Goal: Task Accomplishment & Management: Manage account settings

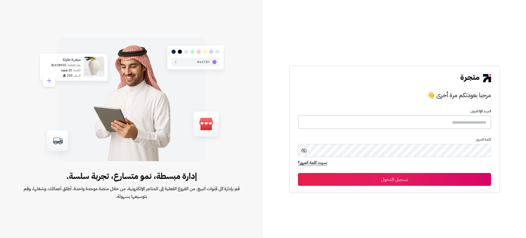
click at [440, 124] on input "text" at bounding box center [394, 122] width 193 height 14
type input "*******"
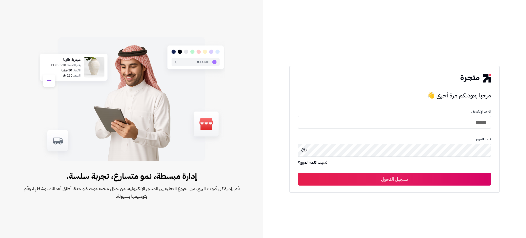
click at [424, 178] on button "تسجيل الدخول" at bounding box center [394, 178] width 193 height 13
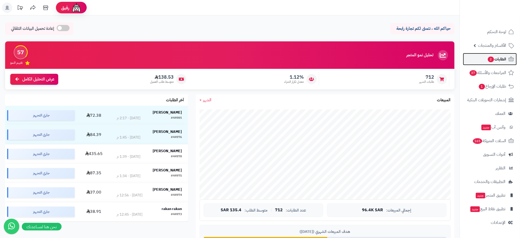
click at [504, 57] on span "الطلبات 2" at bounding box center [497, 58] width 19 height 7
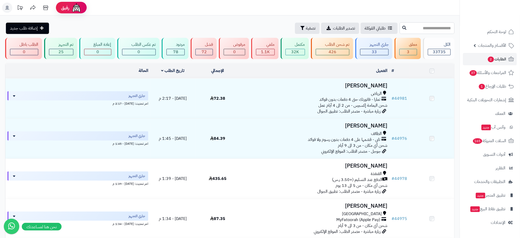
drag, startPoint x: 0, startPoint y: 0, endPoint x: 424, endPoint y: 29, distance: 425.2
click at [424, 29] on input "text" at bounding box center [427, 28] width 55 height 12
paste input "*****"
type input "*****"
click at [401, 24] on button at bounding box center [405, 28] width 8 height 10
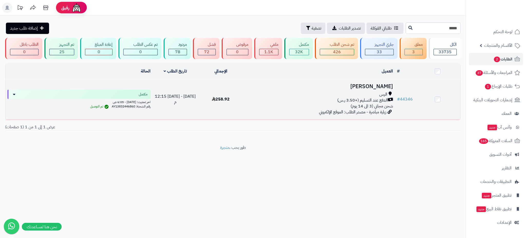
click at [353, 85] on h3 "[PERSON_NAME]" at bounding box center [318, 86] width 147 height 6
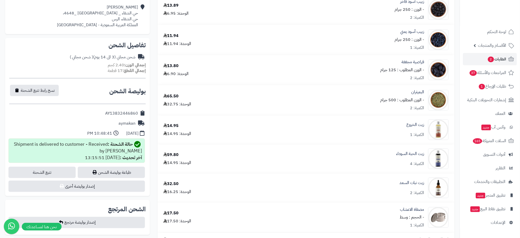
scroll to position [144, 0]
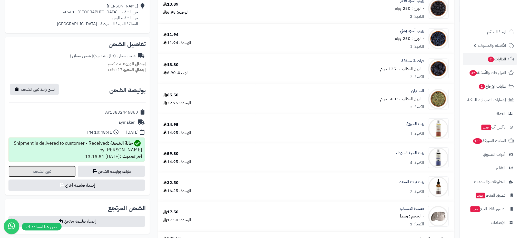
click at [34, 173] on link "تتبع الشحنة" at bounding box center [41, 171] width 67 height 11
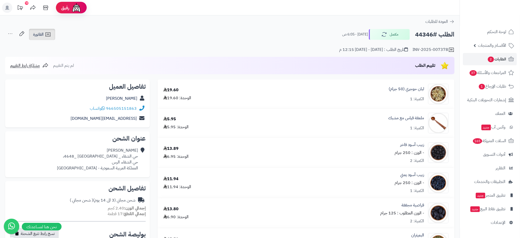
click at [38, 33] on span "الفاتورة" at bounding box center [38, 34] width 11 height 6
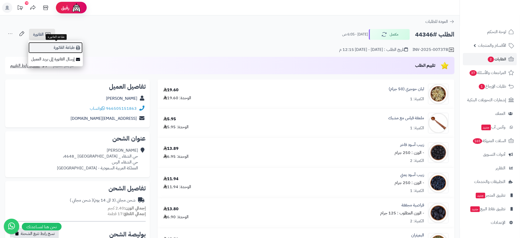
click at [71, 47] on link "طباعة الفاتورة" at bounding box center [55, 48] width 55 height 12
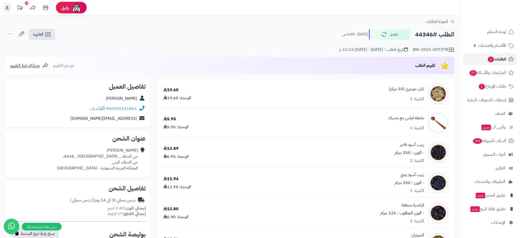
click at [510, 59] on icon at bounding box center [511, 59] width 6 height 6
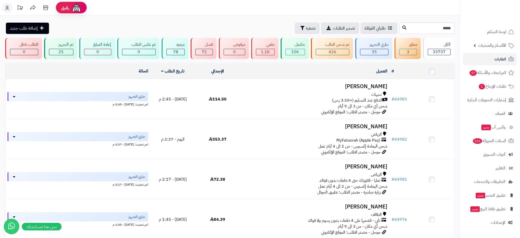
type input "*****"
click at [403, 27] on icon at bounding box center [405, 27] width 4 height 4
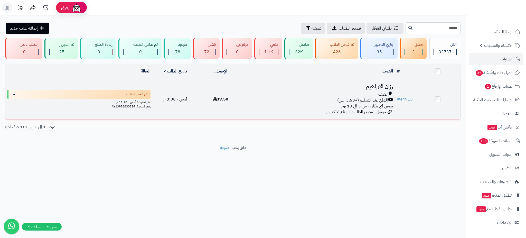
click at [376, 85] on h3 "رزان الابراهيم" at bounding box center [318, 86] width 147 height 6
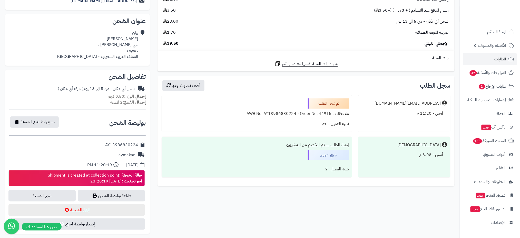
scroll to position [119, 0]
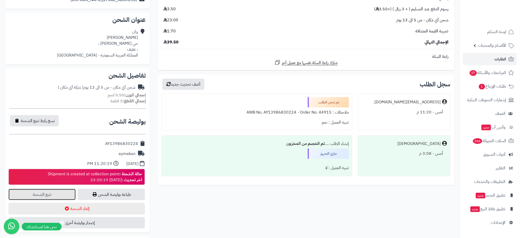
click at [61, 189] on link "تتبع الشحنة" at bounding box center [41, 194] width 67 height 11
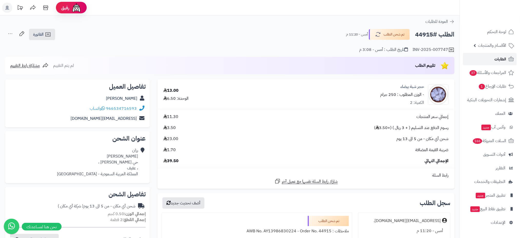
click at [499, 57] on span "الطلبات" at bounding box center [501, 58] width 12 height 7
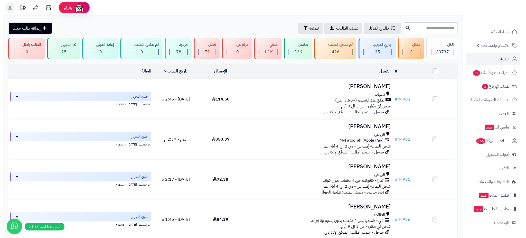
scroll to position [208, 0]
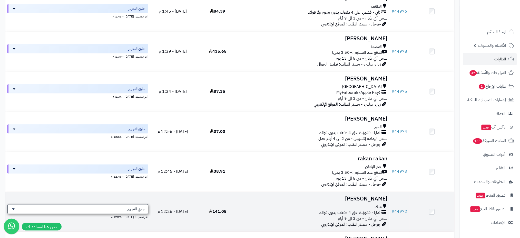
click at [137, 208] on span "جاري التجهيز" at bounding box center [136, 208] width 17 height 5
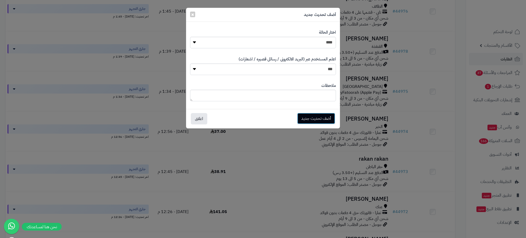
click at [326, 116] on button "أضف تحديث جديد" at bounding box center [316, 118] width 38 height 11
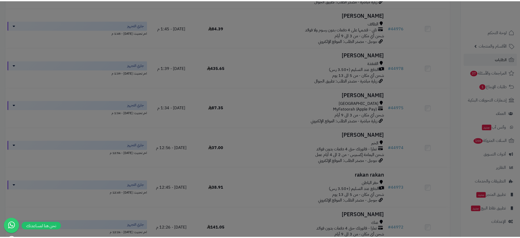
scroll to position [224, 0]
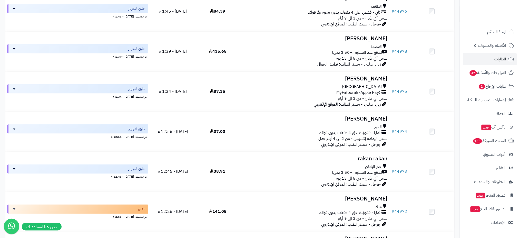
scroll to position [208, 0]
click at [378, 200] on h3 "[PERSON_NAME]" at bounding box center [315, 199] width 146 height 6
